Goal: Task Accomplishment & Management: Use online tool/utility

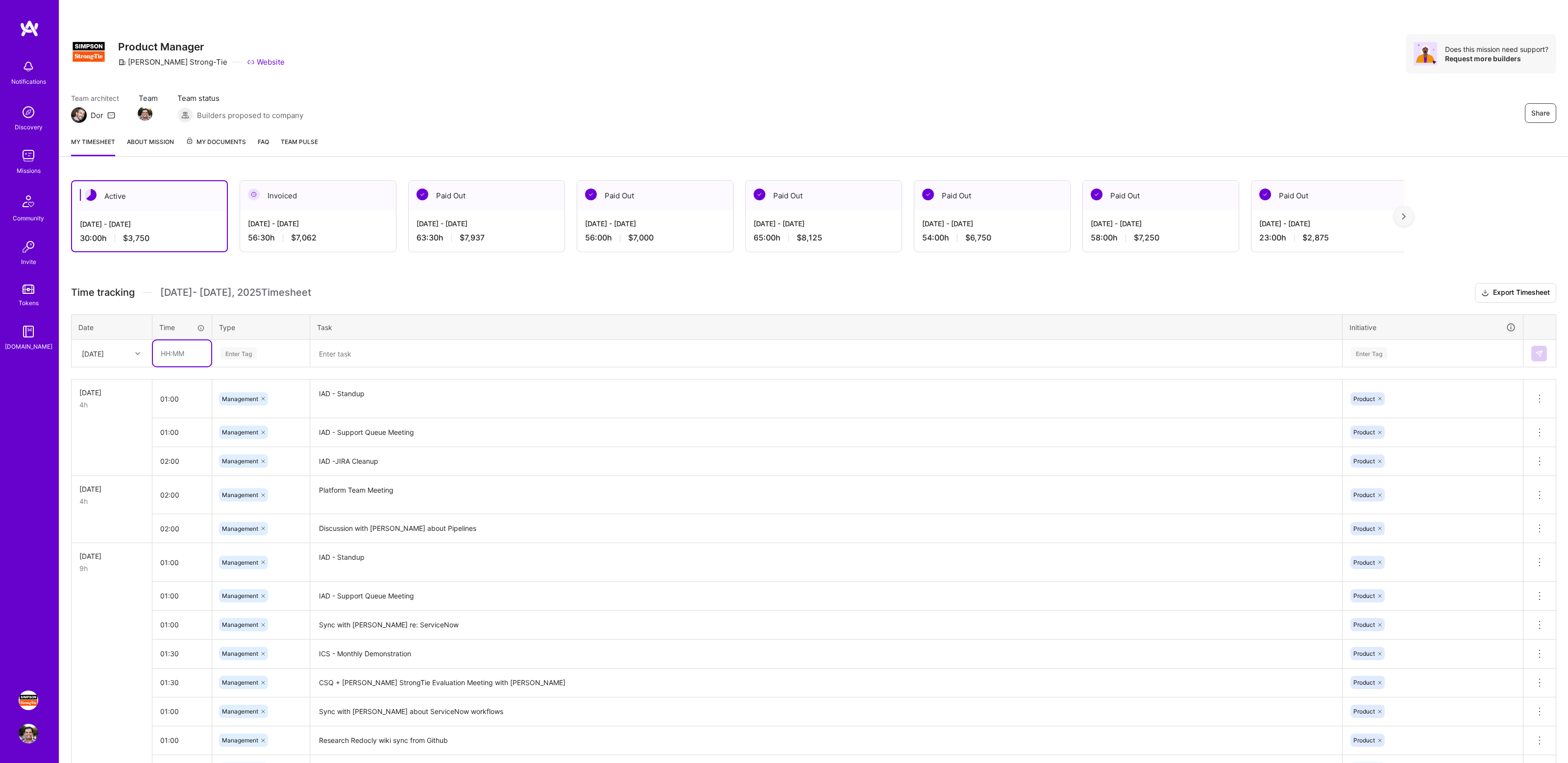
click at [187, 352] on input "text" at bounding box center [182, 353] width 58 height 26
type input "01:00"
type input "Mana"
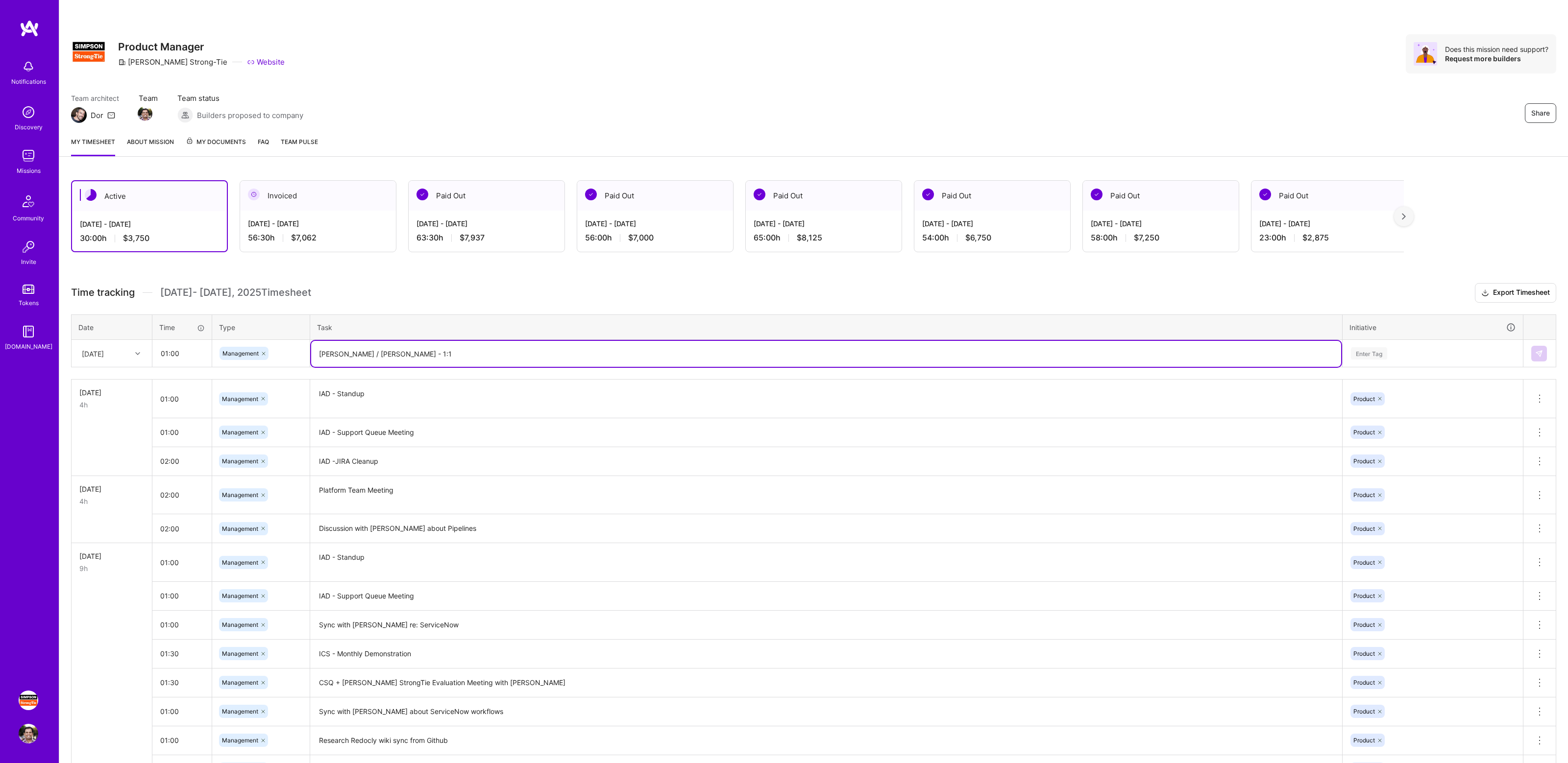
type textarea "[PERSON_NAME] / [PERSON_NAME] - 1:1"
click at [1359, 335] on th "Initiative" at bounding box center [1433, 327] width 181 height 26
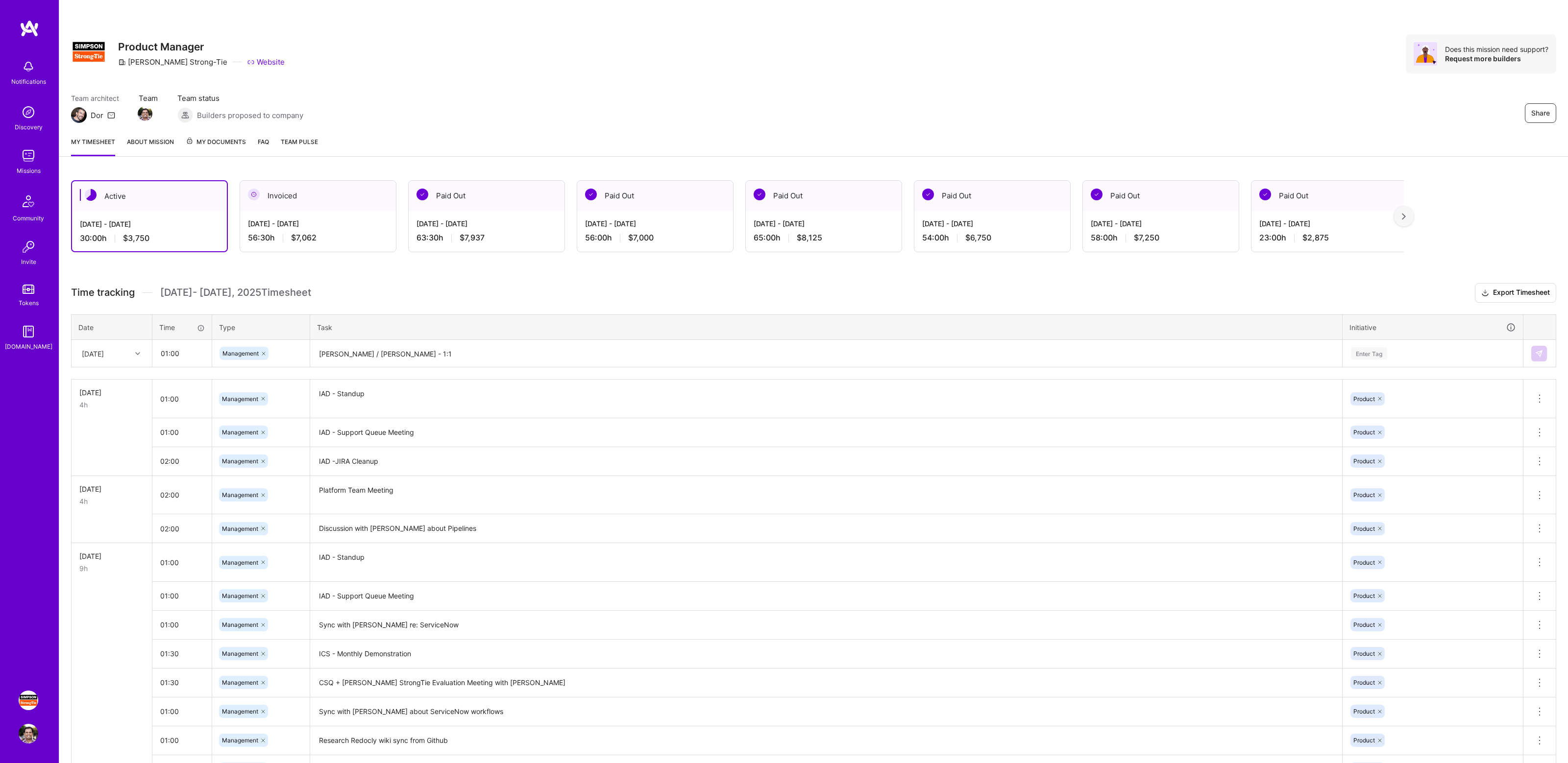
click at [1380, 351] on div "Enter Tag" at bounding box center [1369, 353] width 37 height 15
click at [1385, 423] on div "Product Hide" at bounding box center [1433, 430] width 180 height 23
click at [1547, 349] on div at bounding box center [1539, 354] width 16 height 16
click at [1536, 350] on img at bounding box center [1539, 354] width 8 height 8
click at [640, 76] on div "Share Product Manager [PERSON_NAME]-Tie Website Does this mission need support?…" at bounding box center [813, 64] width 1509 height 129
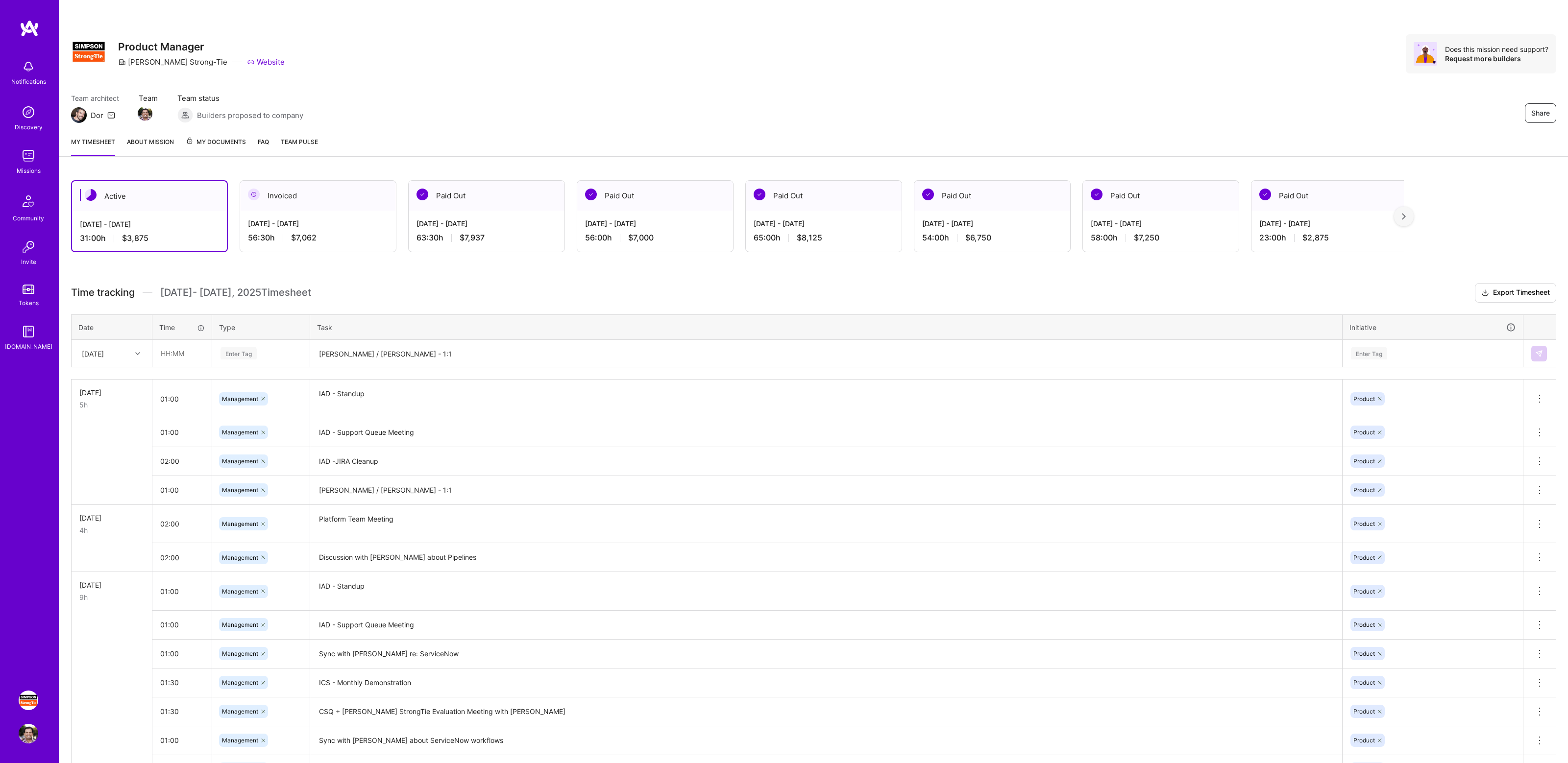
click at [737, 83] on div "Share Product Manager [PERSON_NAME]-Tie Website Does this mission need support?…" at bounding box center [813, 64] width 1509 height 129
